Goal: Use online tool/utility: Utilize a website feature to perform a specific function

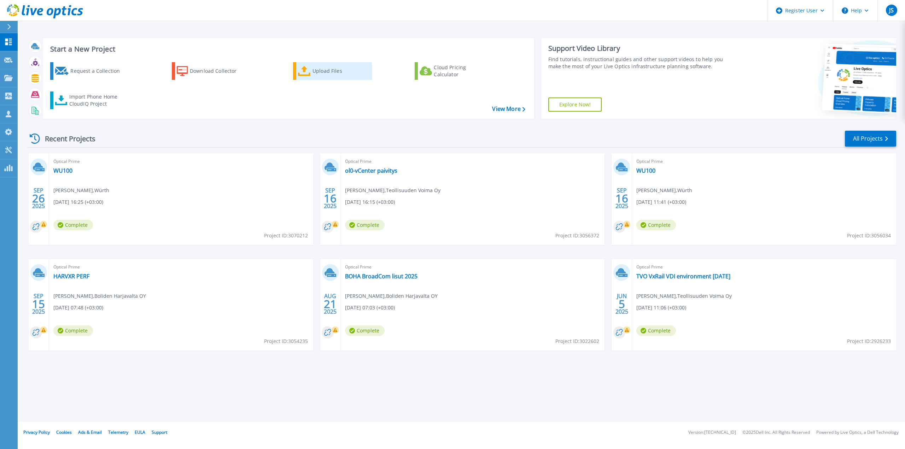
click at [331, 71] on div "Upload Files" at bounding box center [341, 71] width 57 height 14
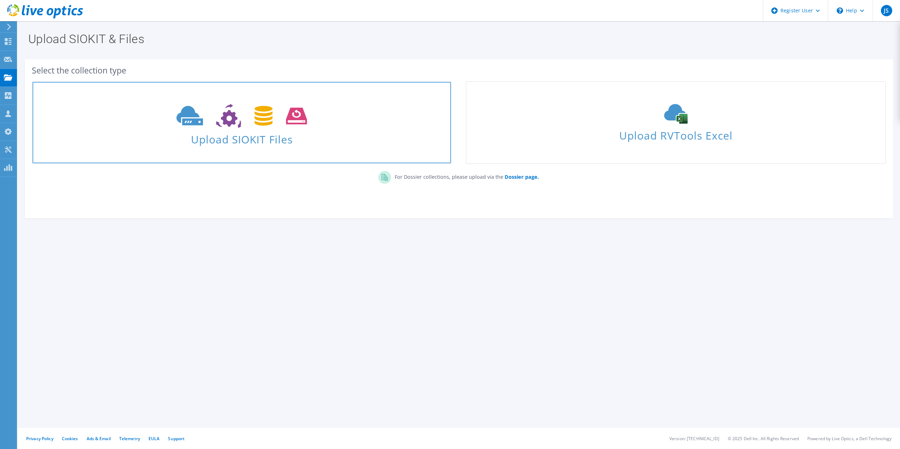
click at [303, 125] on icon at bounding box center [241, 116] width 130 height 24
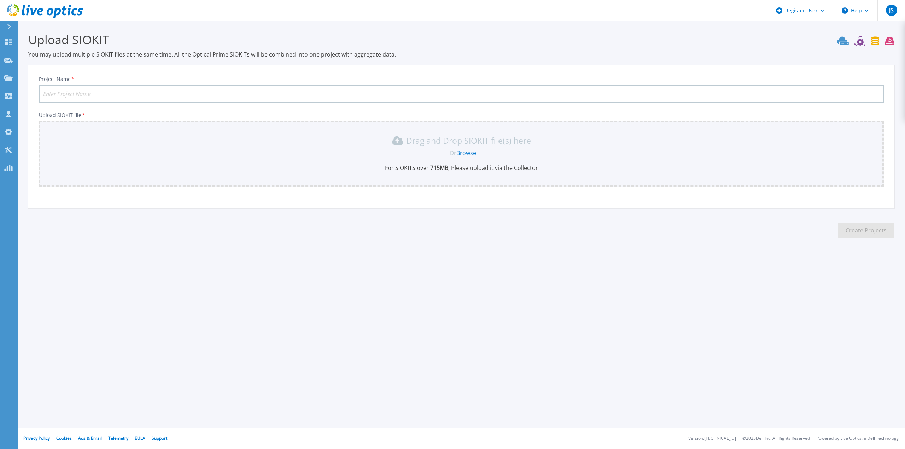
click at [200, 96] on input "Project Name *" at bounding box center [461, 94] width 845 height 18
type input "Wurth WU100"
click at [464, 153] on link "Browse" at bounding box center [467, 153] width 20 height 8
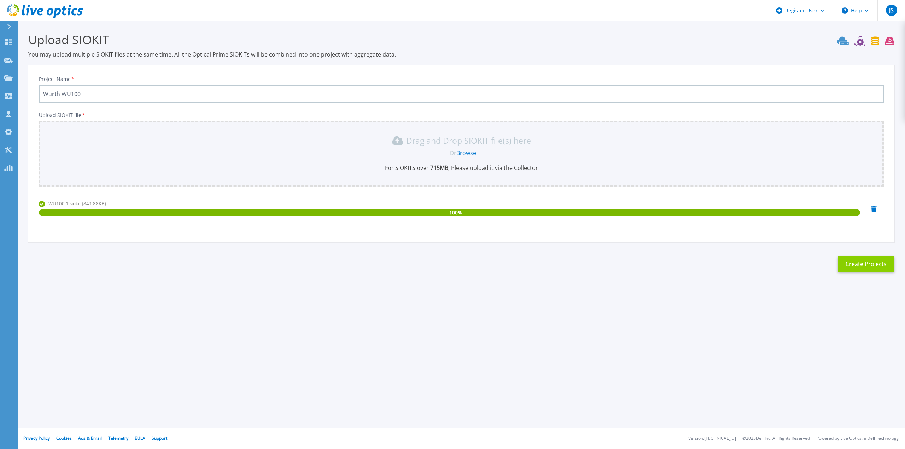
click at [872, 265] on button "Create Projects" at bounding box center [866, 264] width 57 height 16
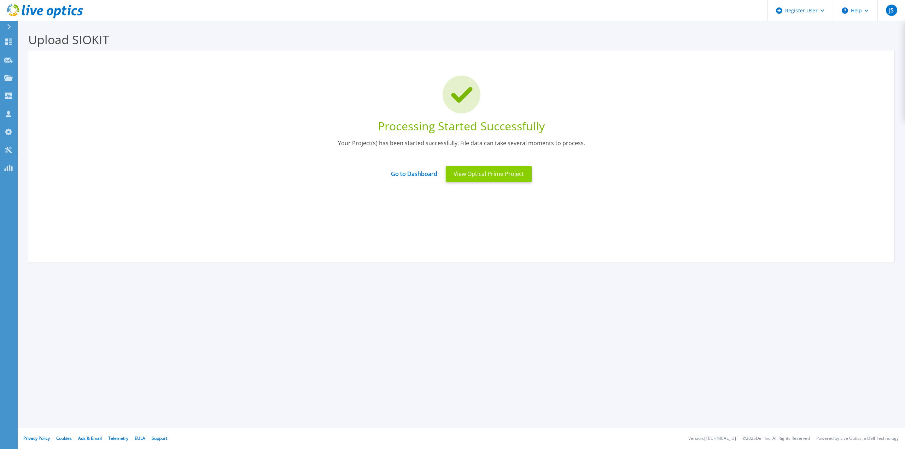
click at [493, 173] on button "View Optical Prime Project" at bounding box center [489, 174] width 86 height 16
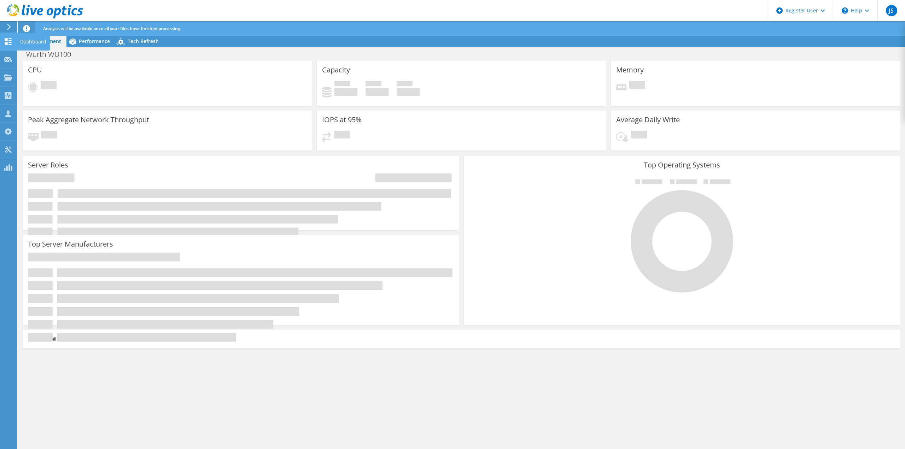
click at [20, 40] on div "Dashboard" at bounding box center [33, 42] width 33 height 18
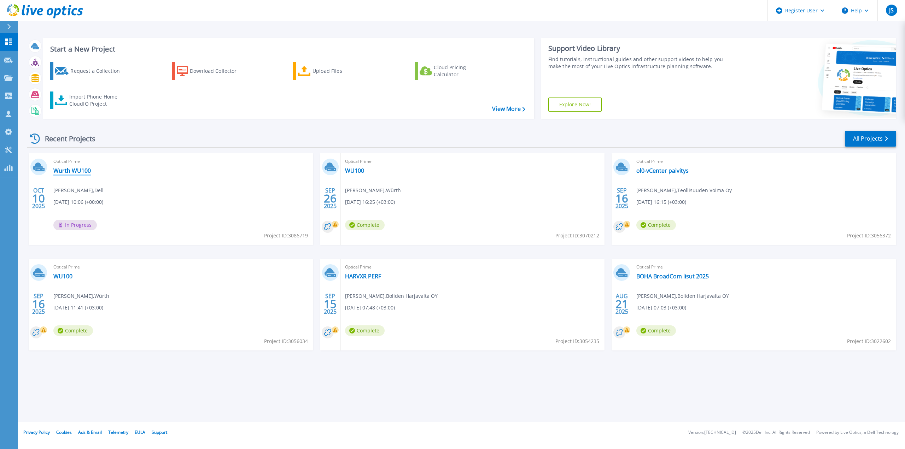
click at [72, 173] on link "Wurth WU100" at bounding box center [71, 170] width 37 height 7
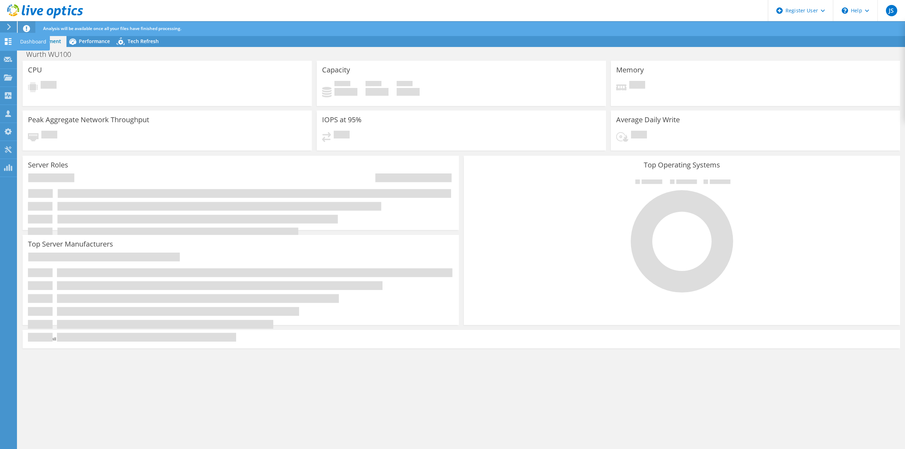
click at [21, 38] on div "Dashboard" at bounding box center [33, 42] width 33 height 18
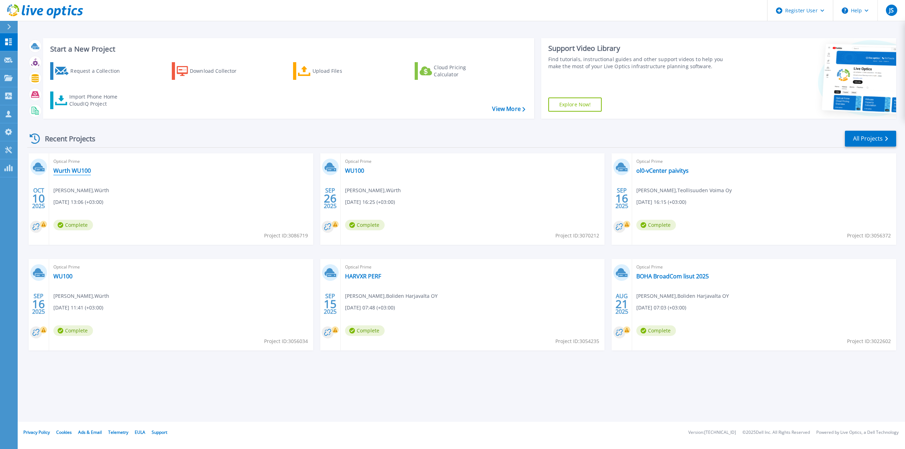
click at [72, 172] on link "Wurth WU100" at bounding box center [71, 170] width 37 height 7
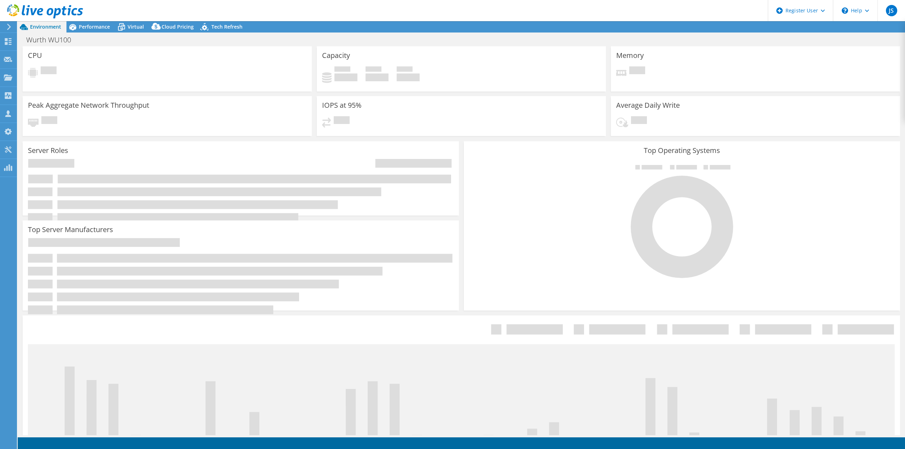
select select "USD"
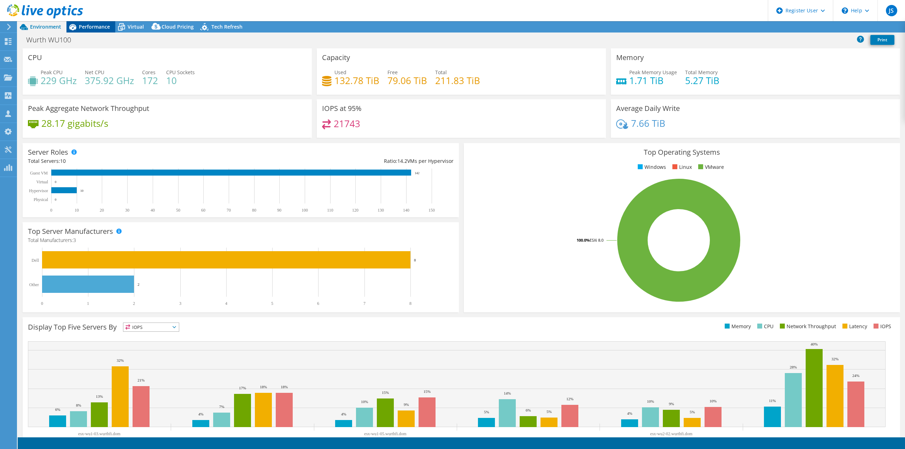
click at [97, 27] on span "Performance" at bounding box center [94, 26] width 31 height 7
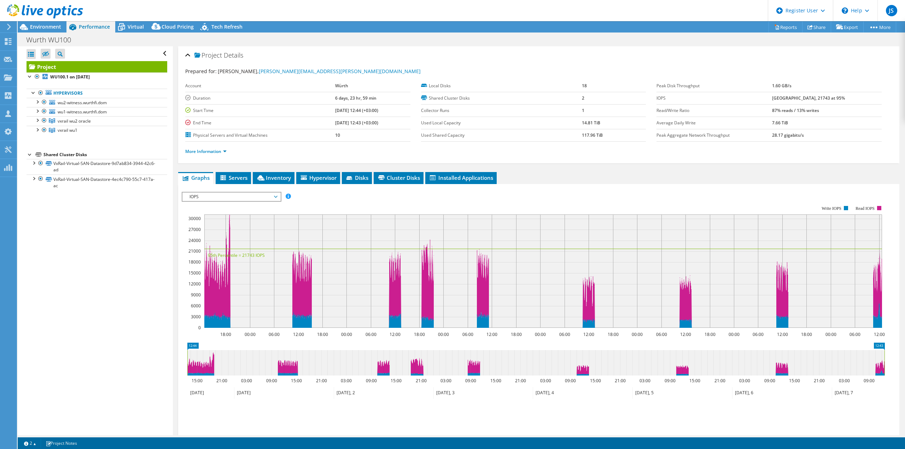
click at [276, 197] on span "IOPS" at bounding box center [231, 197] width 91 height 8
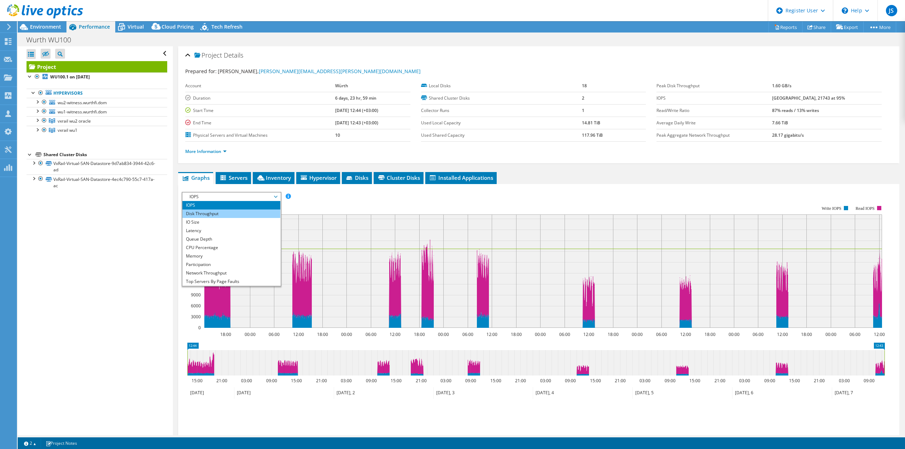
click at [251, 215] on li "Disk Throughput" at bounding box center [231, 214] width 98 height 8
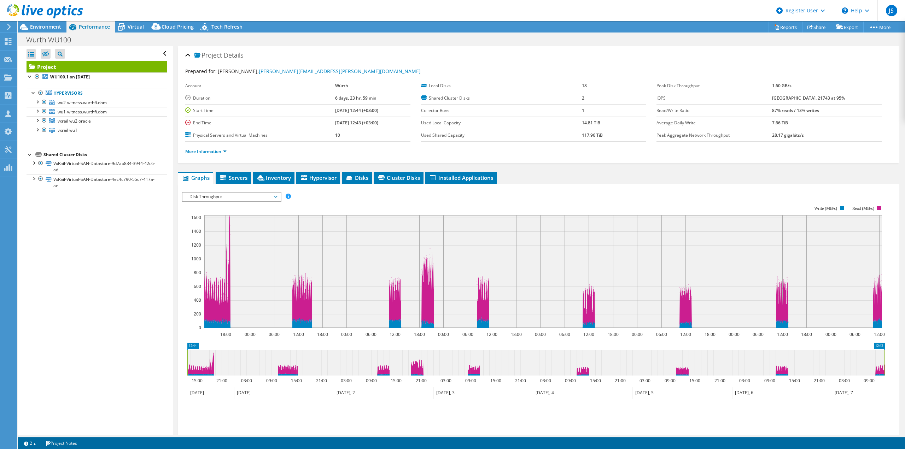
click at [276, 197] on span "Disk Throughput" at bounding box center [231, 197] width 91 height 8
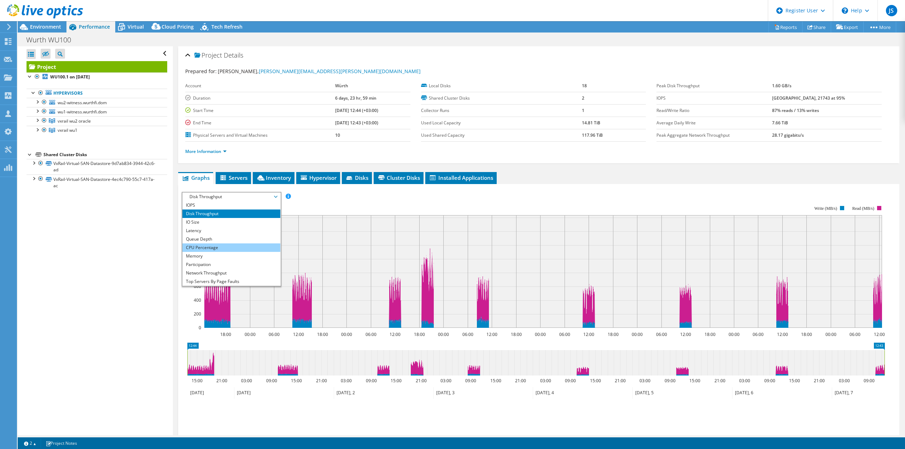
click at [243, 245] on li "CPU Percentage" at bounding box center [231, 248] width 98 height 8
